Goal: Transaction & Acquisition: Purchase product/service

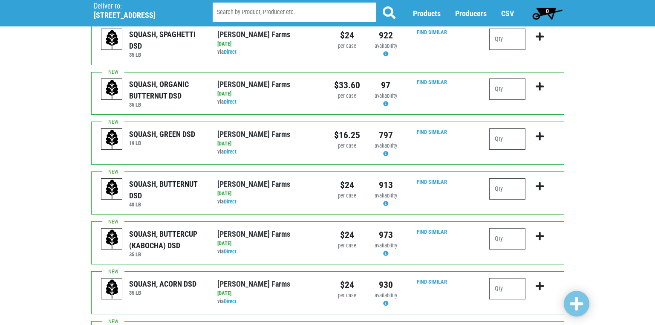
scroll to position [511, 0]
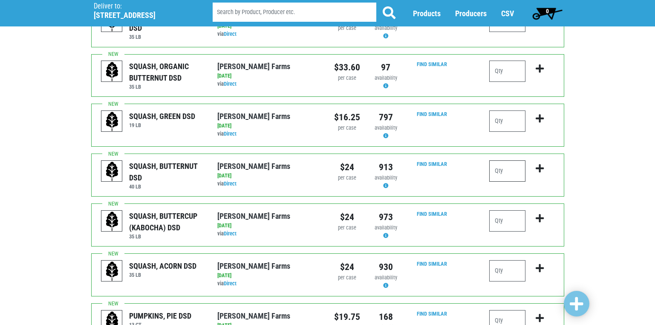
click at [502, 160] on input "number" at bounding box center [507, 170] width 36 height 21
type input "1"
click at [499, 210] on input "number" at bounding box center [507, 220] width 36 height 21
type input "1"
click at [498, 260] on input "number" at bounding box center [507, 270] width 36 height 21
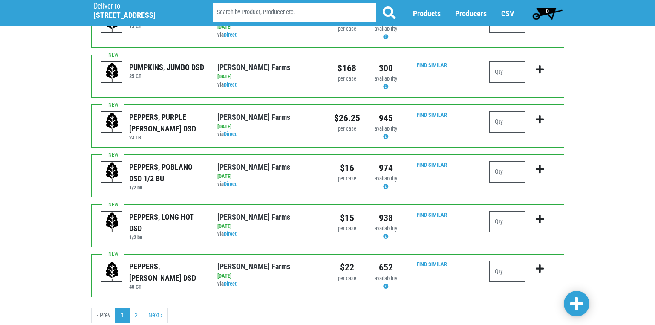
scroll to position [814, 0]
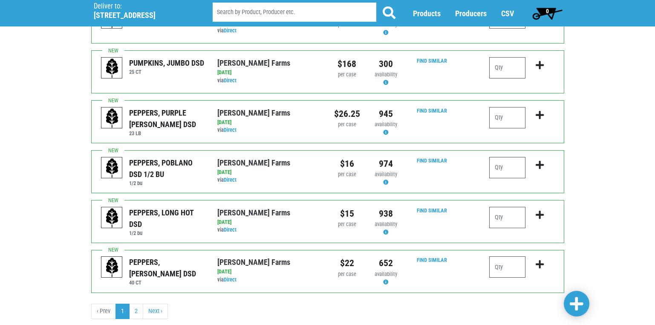
type input "1"
click at [582, 305] on span at bounding box center [577, 303] width 14 height 15
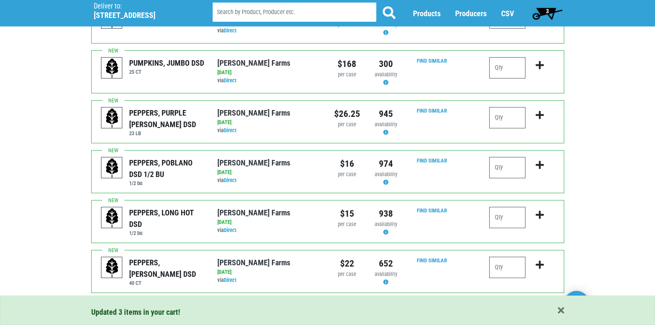
click at [137, 303] on link "2" at bounding box center [136, 310] width 14 height 15
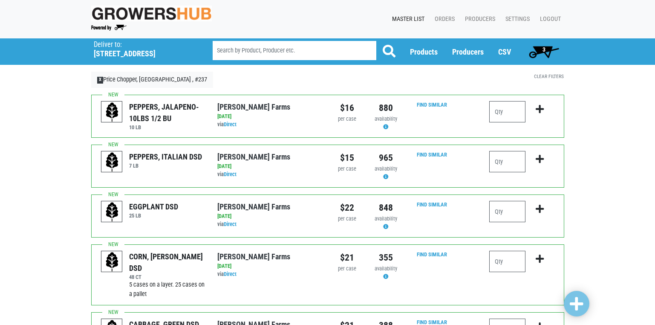
click at [545, 50] on span "3" at bounding box center [544, 49] width 3 height 7
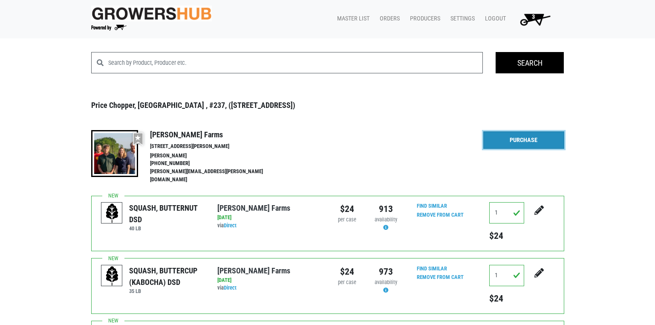
click at [520, 139] on link "Purchase" at bounding box center [523, 140] width 81 height 18
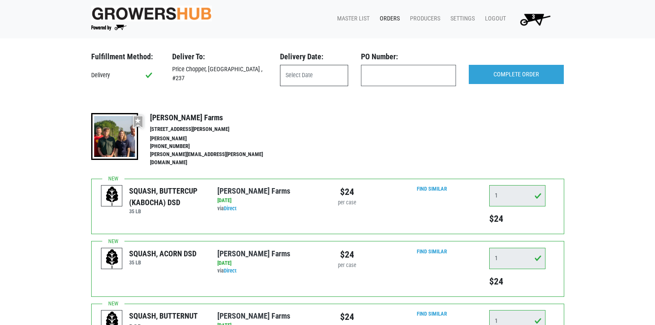
click at [311, 75] on input "text" at bounding box center [314, 75] width 68 height 21
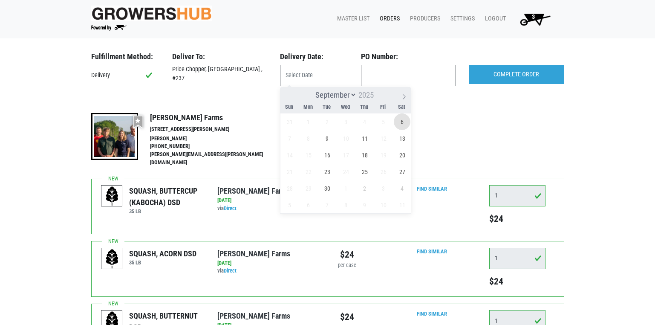
click at [406, 121] on span "6" at bounding box center [402, 121] width 17 height 17
type input "[DATE]"
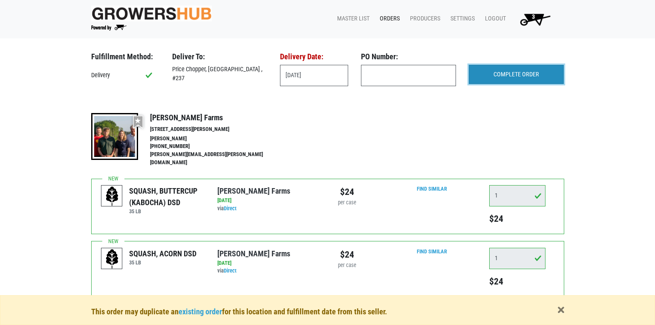
click at [514, 78] on input "COMPLETE ORDER" at bounding box center [516, 75] width 95 height 20
